Goal: Information Seeking & Learning: Learn about a topic

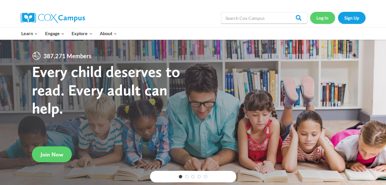
click at [328, 19] on link "Log In" at bounding box center [323, 18] width 25 height 12
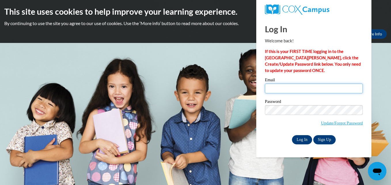
type input "skyphillips2@gmail.com"
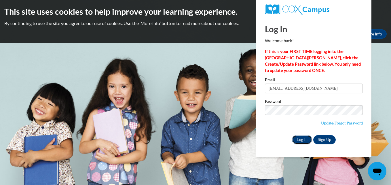
click at [302, 140] on input "Log In" at bounding box center [302, 139] width 20 height 9
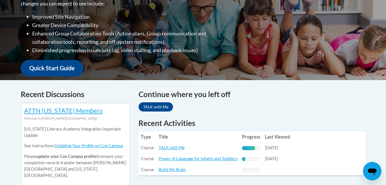
scroll to position [188, 0]
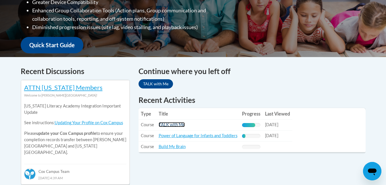
click at [180, 123] on link "TALK with Me" at bounding box center [172, 124] width 26 height 5
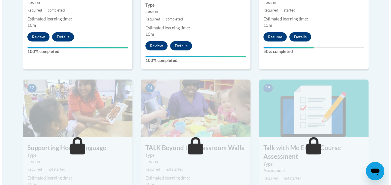
scroll to position [756, 0]
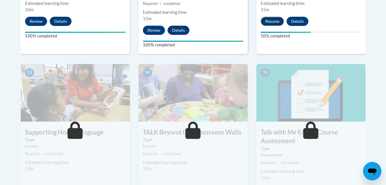
click at [266, 23] on button "Resume" at bounding box center [272, 21] width 23 height 9
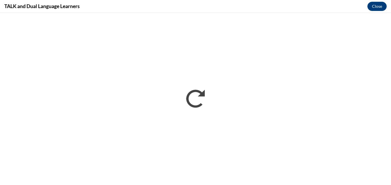
scroll to position [0, 0]
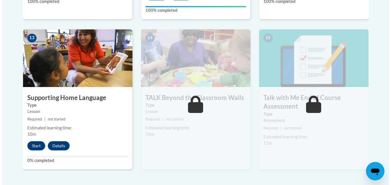
scroll to position [837, 0]
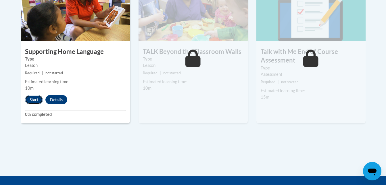
click at [36, 102] on button "Start" at bounding box center [34, 99] width 18 height 9
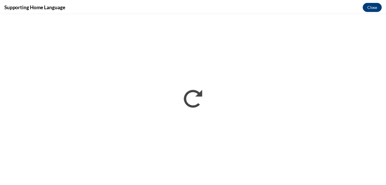
scroll to position [0, 0]
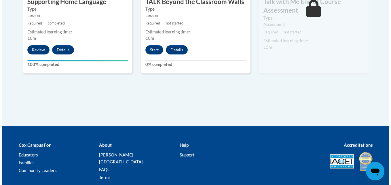
scroll to position [902, 0]
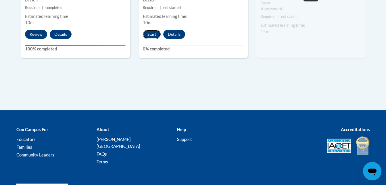
click at [152, 36] on button "Start" at bounding box center [152, 34] width 18 height 9
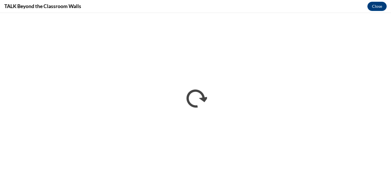
scroll to position [0, 0]
